Goal: Task Accomplishment & Management: Use online tool/utility

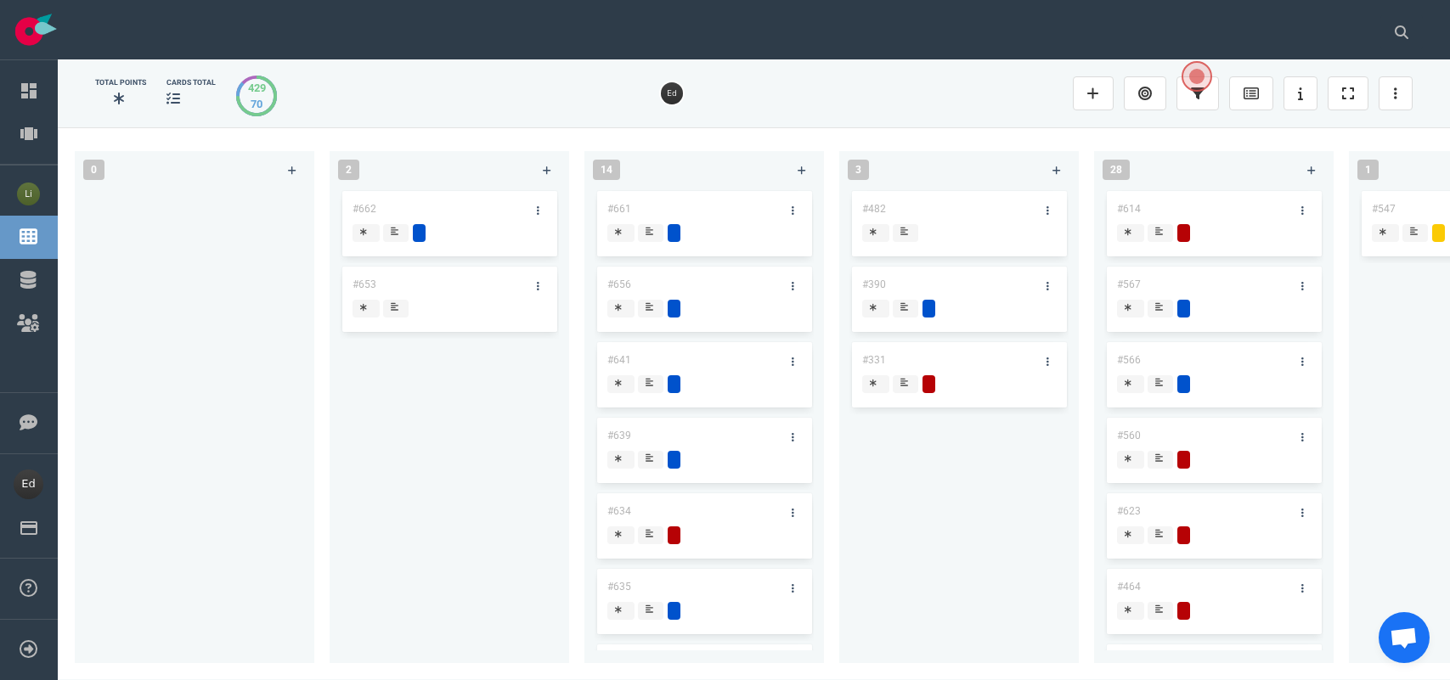
click at [1393, 22] on button at bounding box center [1401, 32] width 42 height 34
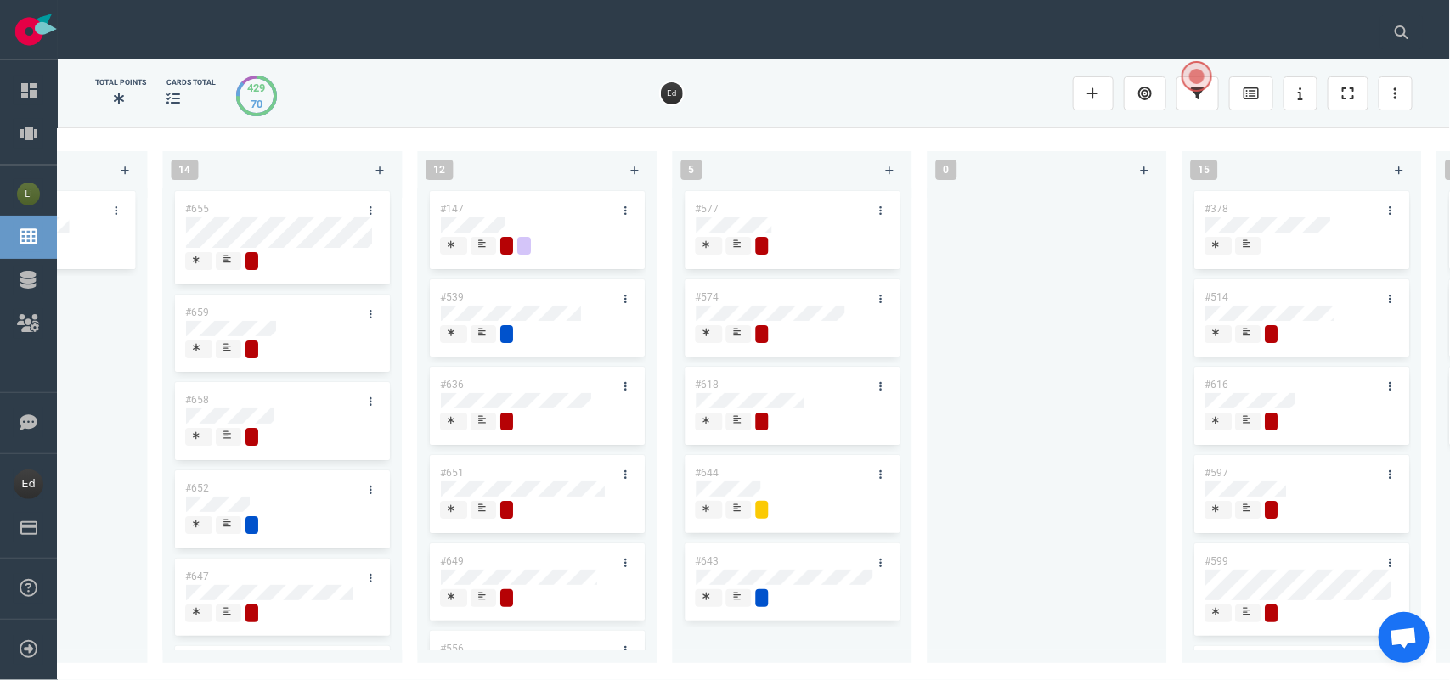
scroll to position [607, 0]
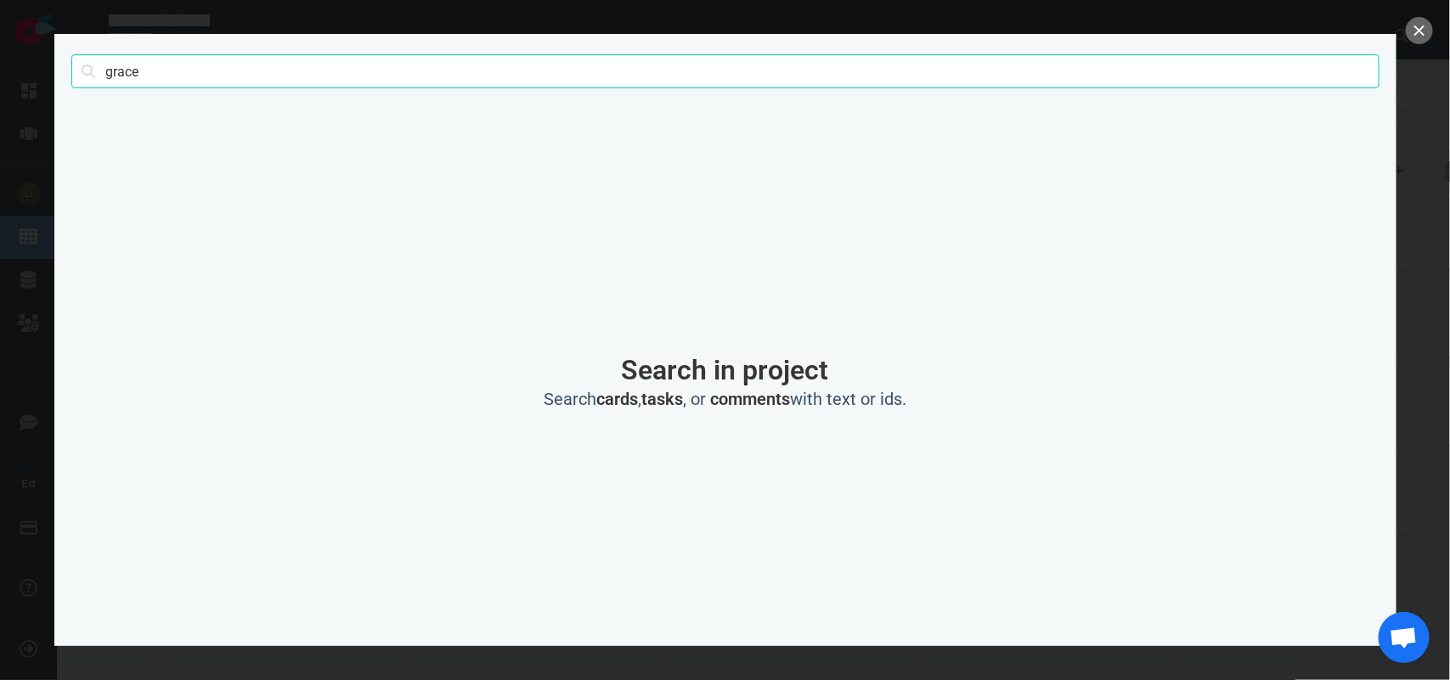
click at [106, 65] on input "grace" at bounding box center [725, 71] width 1308 height 34
type input "rampazzo"
click button "Search" at bounding box center [0, 0] width 0 height 0
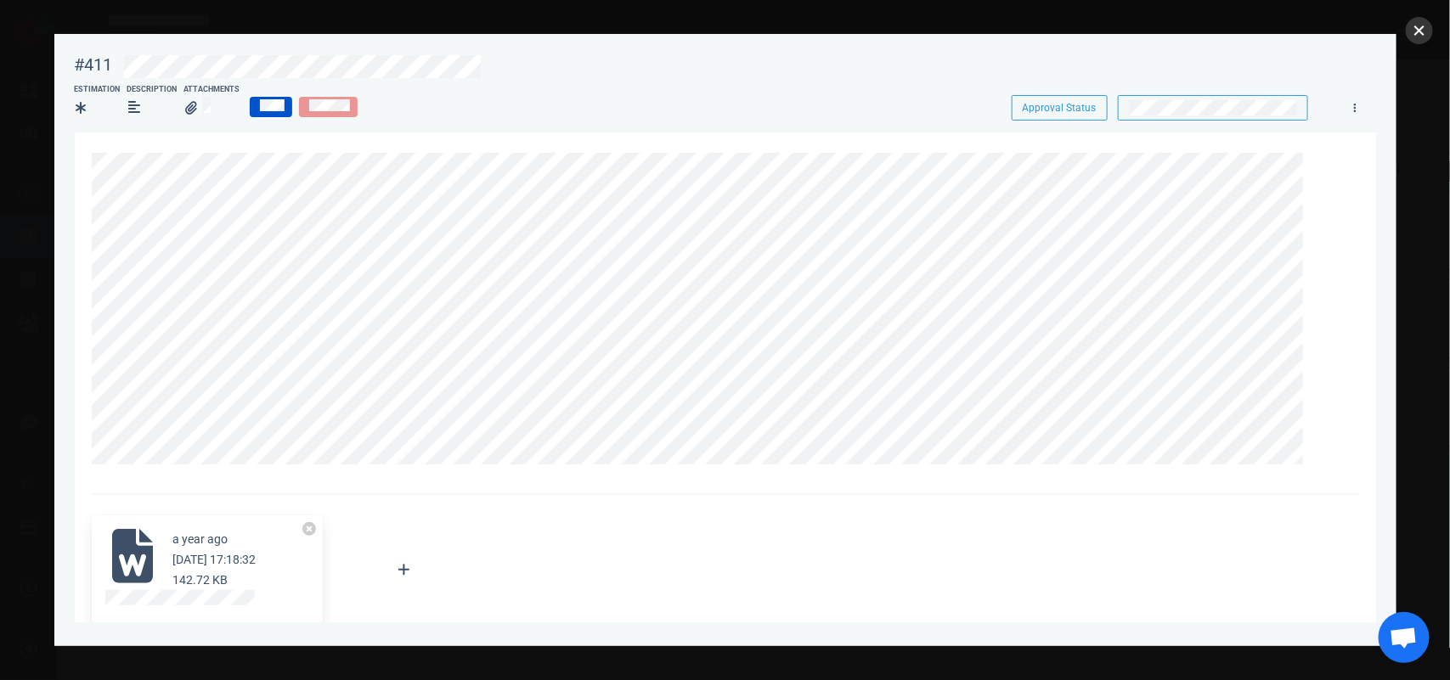
click at [1414, 35] on button "close" at bounding box center [1418, 30] width 27 height 27
click at [1420, 24] on button "close" at bounding box center [1418, 30] width 27 height 27
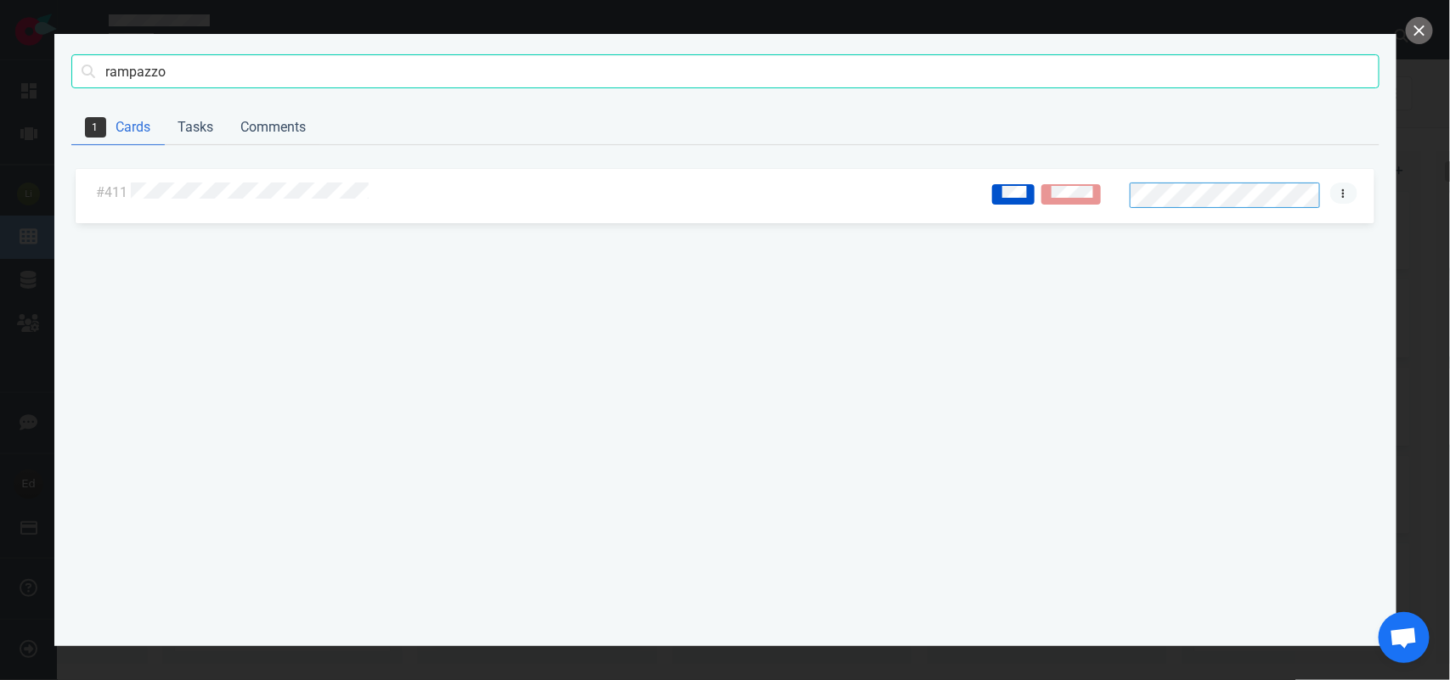
click at [1338, 189] on link at bounding box center [1343, 193] width 27 height 21
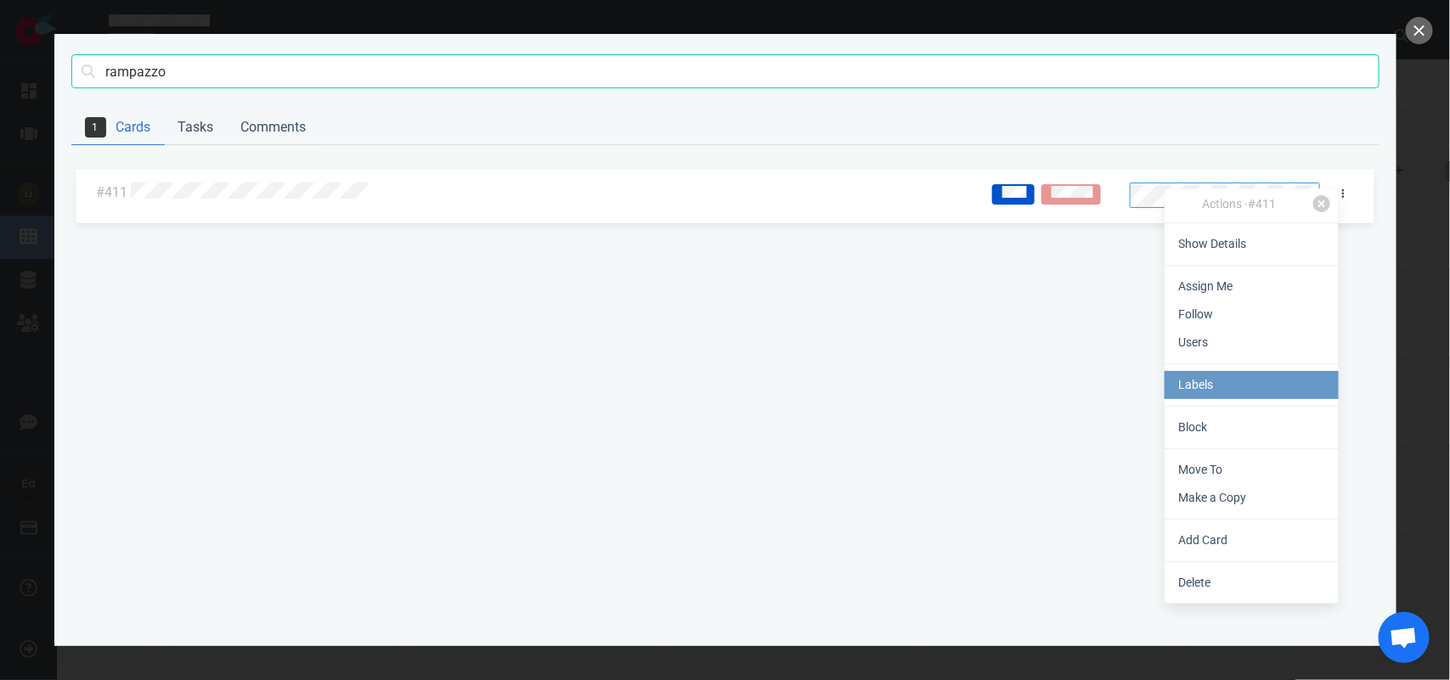
click at [1191, 388] on link "Labels" at bounding box center [1251, 385] width 174 height 28
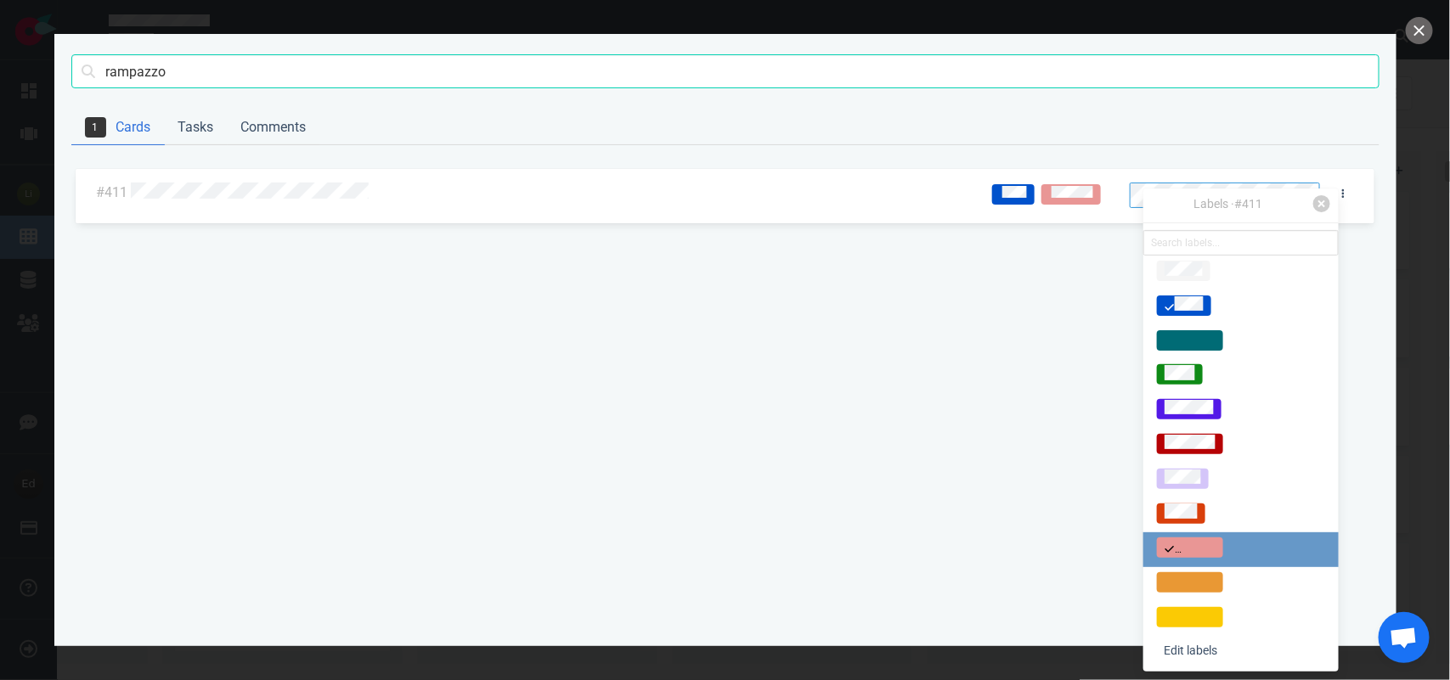
click at [1189, 538] on span at bounding box center [1190, 548] width 66 height 20
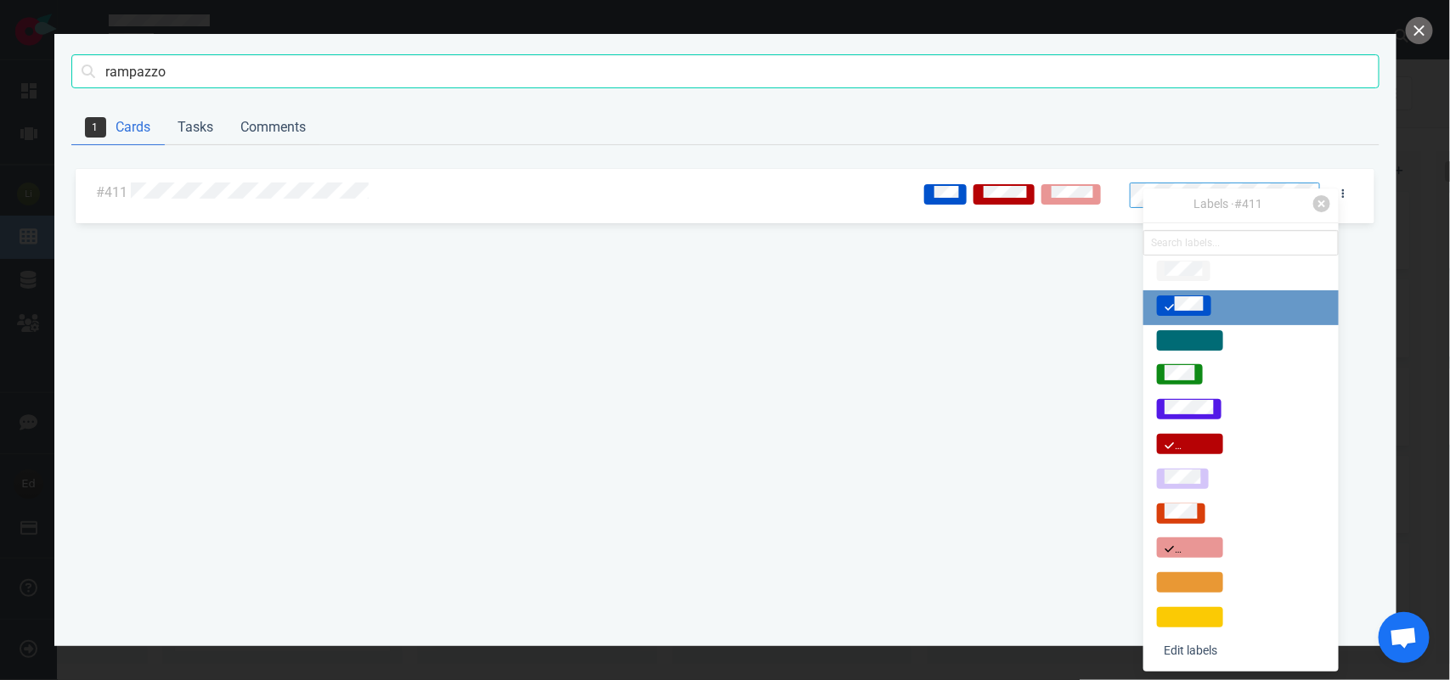
click at [1203, 303] on div at bounding box center [1183, 306] width 39 height 20
click at [1416, 23] on button "close" at bounding box center [1418, 30] width 27 height 27
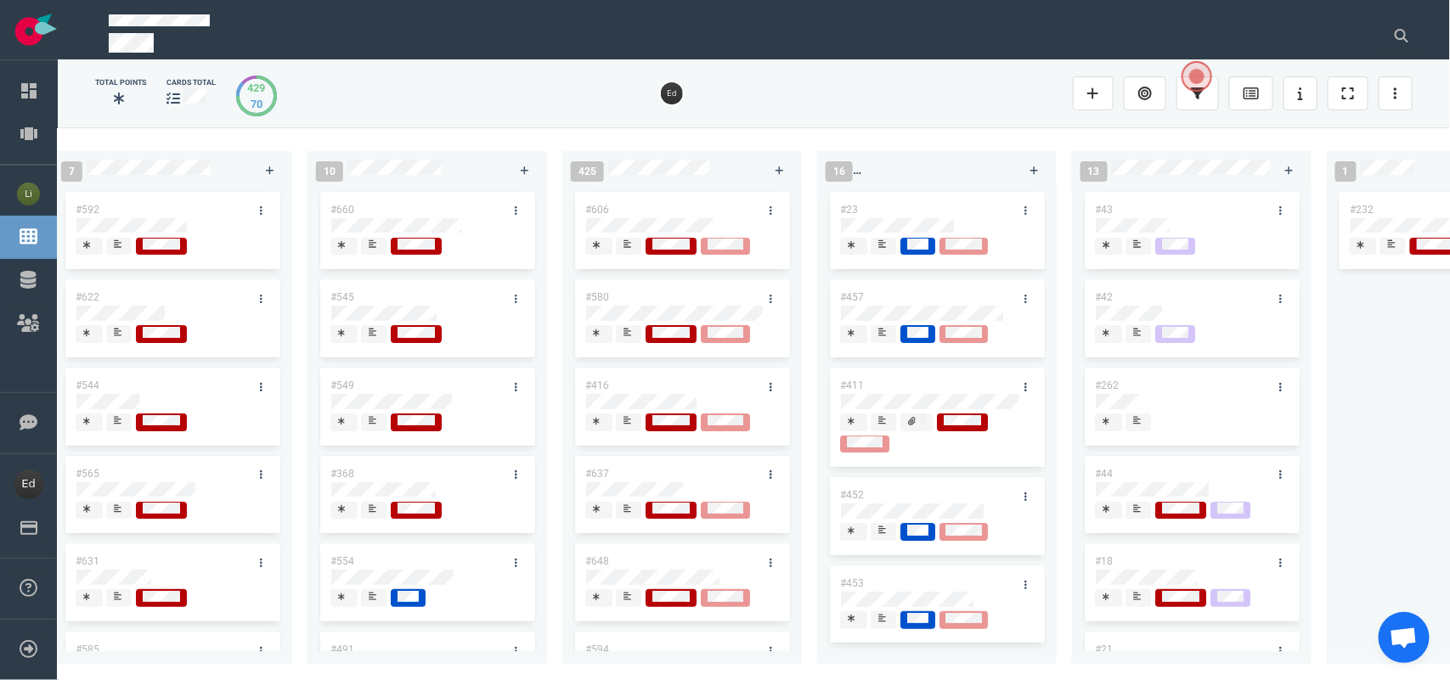
scroll to position [0, 3338]
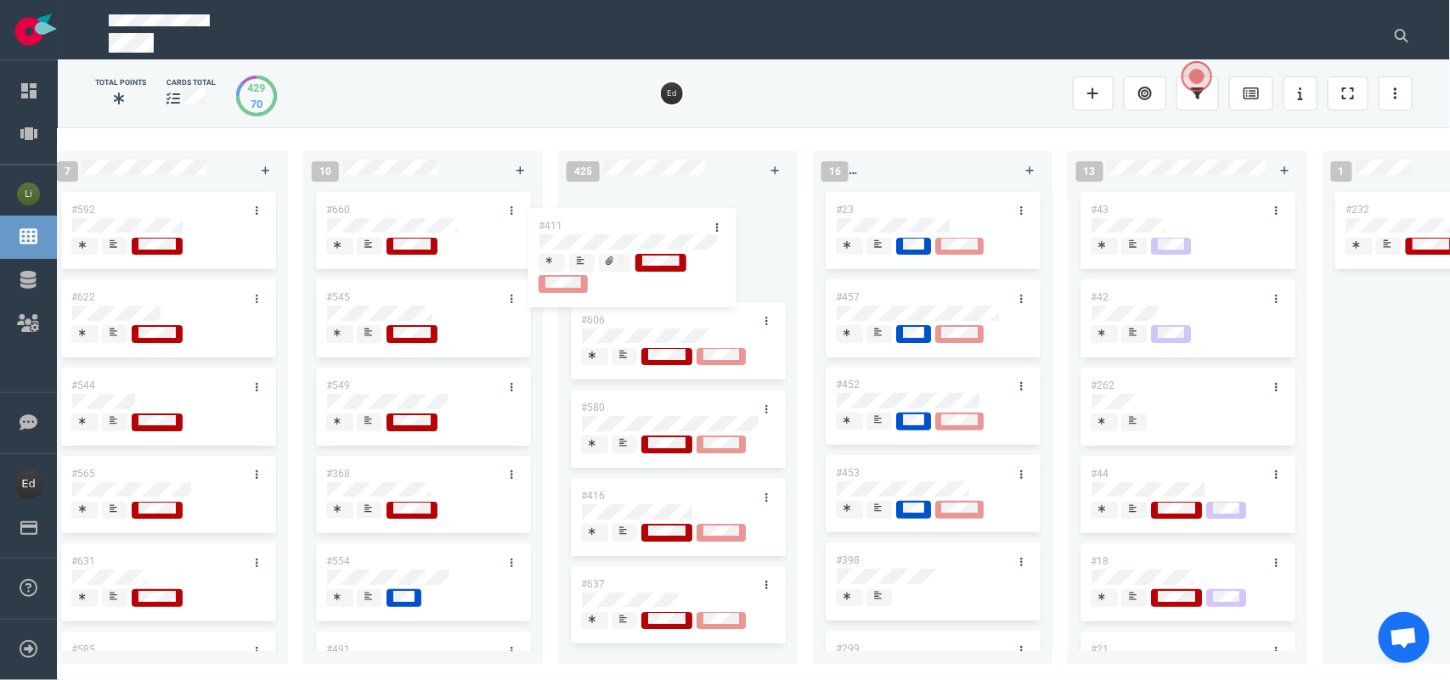
drag, startPoint x: 974, startPoint y: 382, endPoint x: 707, endPoint y: 230, distance: 307.7
click at [698, 215] on div "0 2 #662 #653 14 #661 #656 #641 #639 #634 #635 #608 #611 #602 3 #482 #390 #331 …" at bounding box center [754, 403] width 1392 height 552
